Goal: Task Accomplishment & Management: Manage account settings

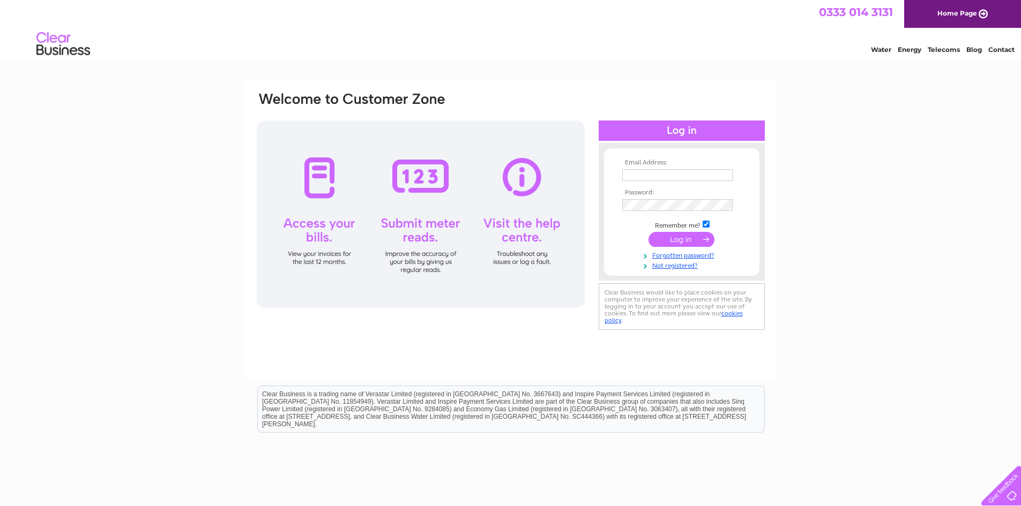
type input "MBCARS@LIVE.CO.UK"
click at [680, 237] on input "submit" at bounding box center [681, 239] width 66 height 15
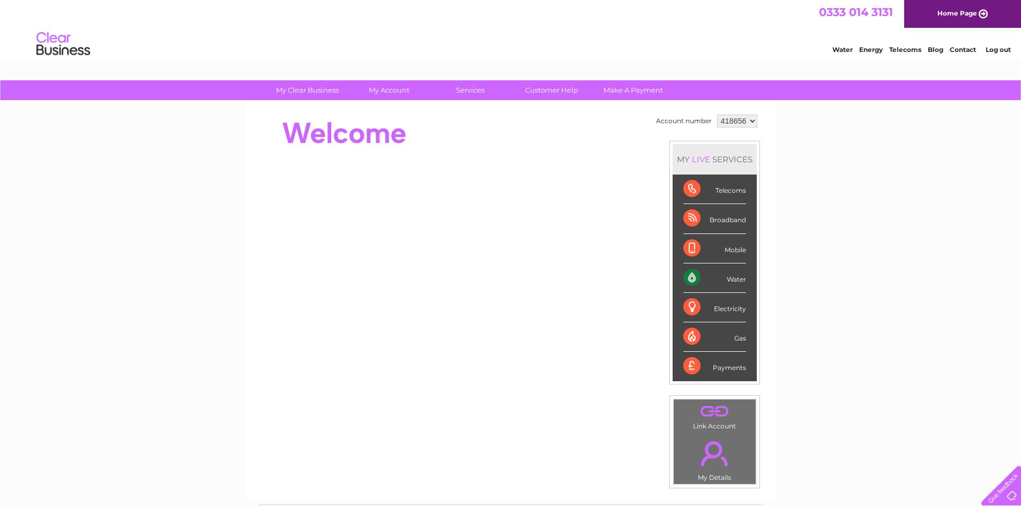
click at [726, 193] on div "Telecoms" at bounding box center [714, 189] width 63 height 29
click at [731, 189] on div "Telecoms" at bounding box center [714, 189] width 63 height 29
click at [693, 187] on div "Telecoms" at bounding box center [714, 189] width 63 height 29
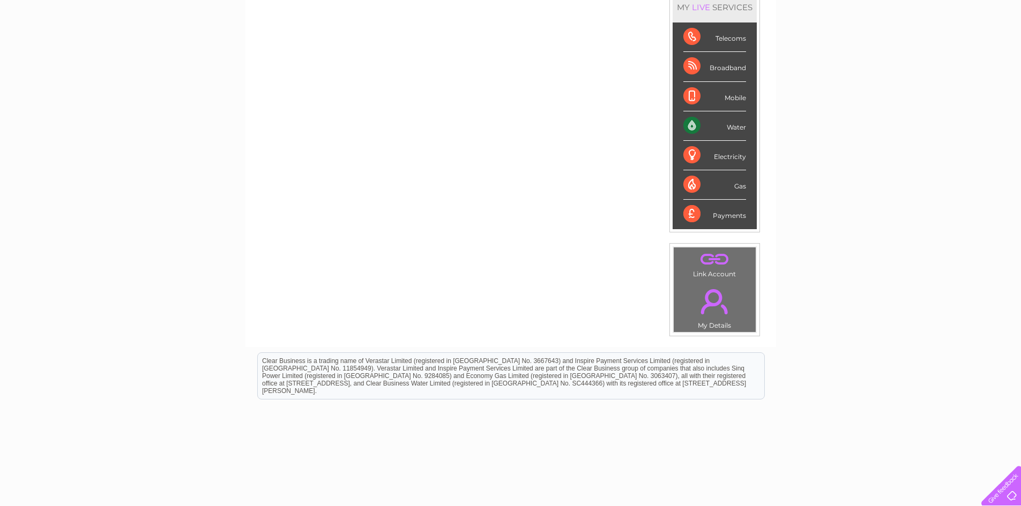
scroll to position [161, 0]
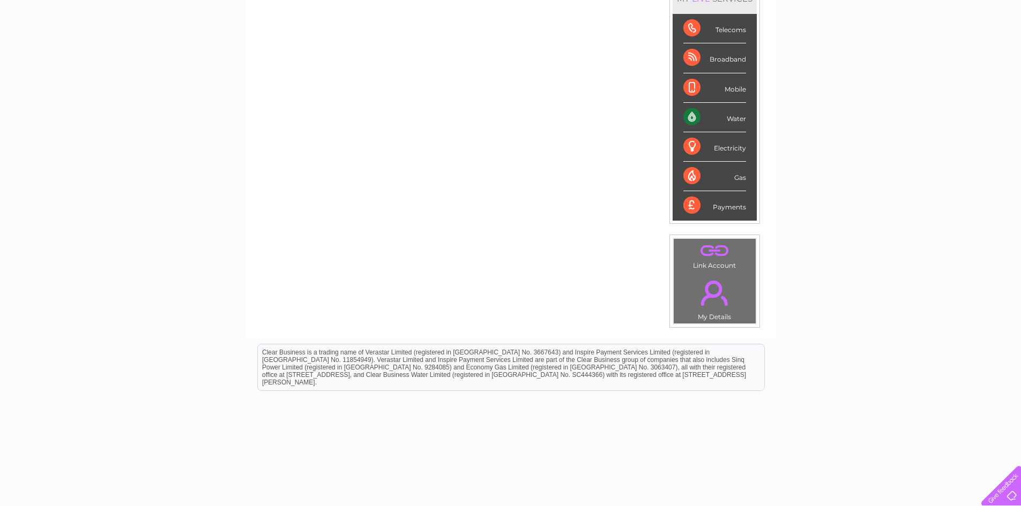
click at [711, 284] on link "." at bounding box center [714, 293] width 77 height 38
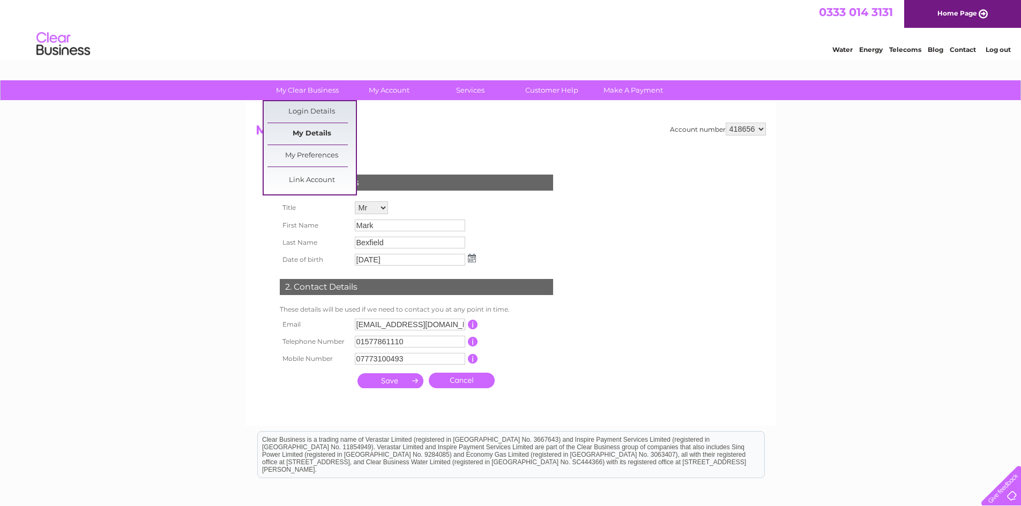
click at [314, 131] on link "My Details" at bounding box center [311, 133] width 88 height 21
